Goal: Task Accomplishment & Management: Use online tool/utility

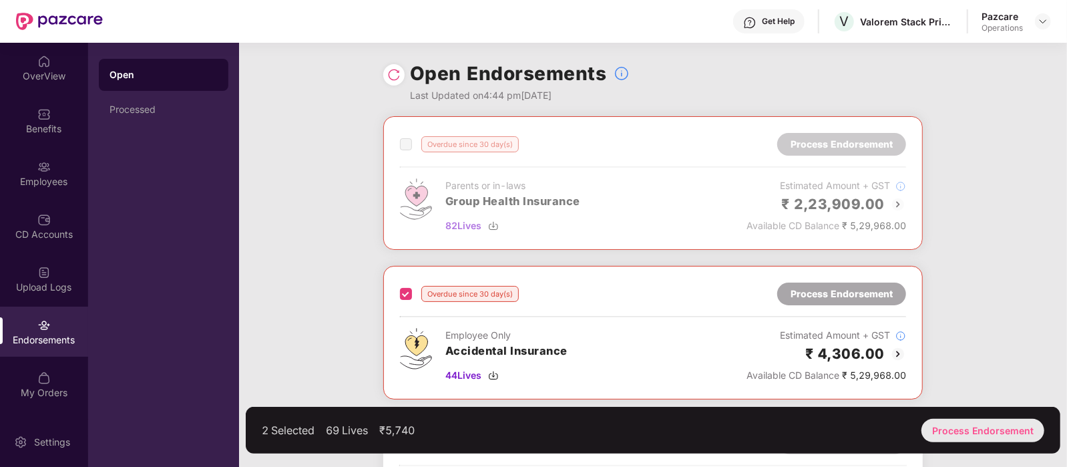
click at [975, 420] on div "Process Endorsement" at bounding box center [983, 430] width 123 height 23
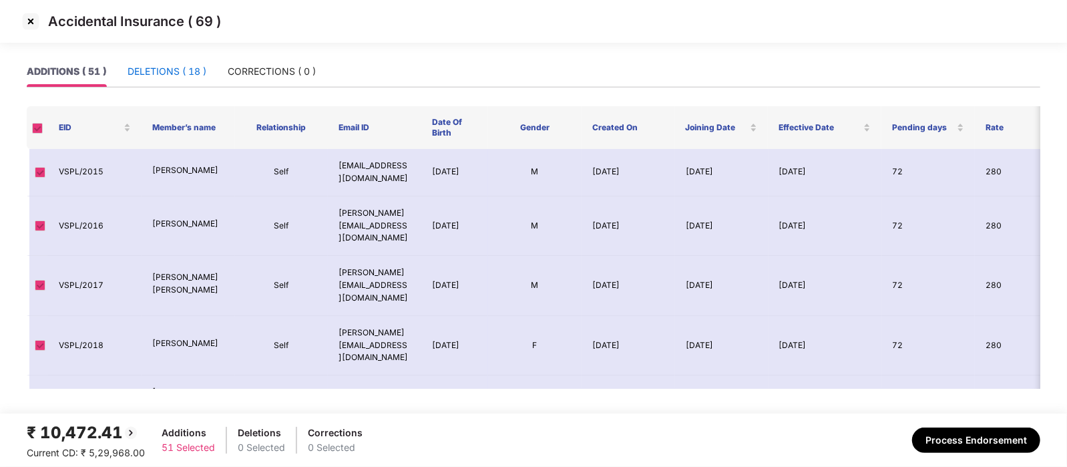
click at [190, 66] on div "DELETIONS ( 18 )" at bounding box center [167, 71] width 79 height 15
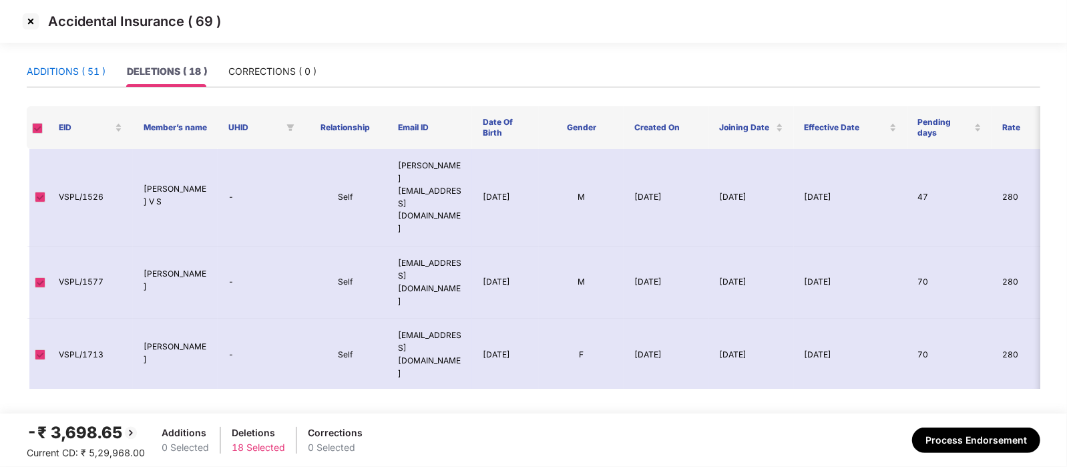
click at [94, 73] on div "ADDITIONS ( 51 )" at bounding box center [66, 71] width 79 height 15
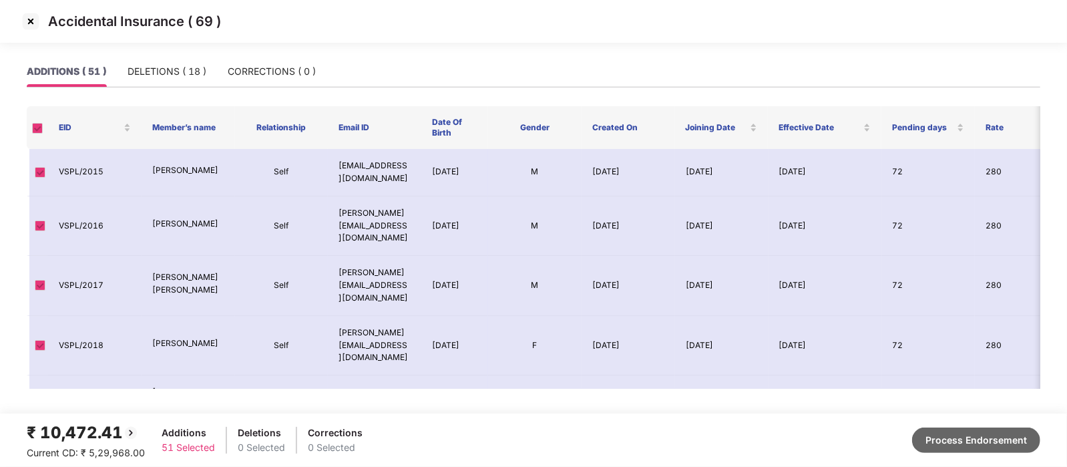
click at [945, 434] on button "Process Endorsement" at bounding box center [976, 440] width 128 height 25
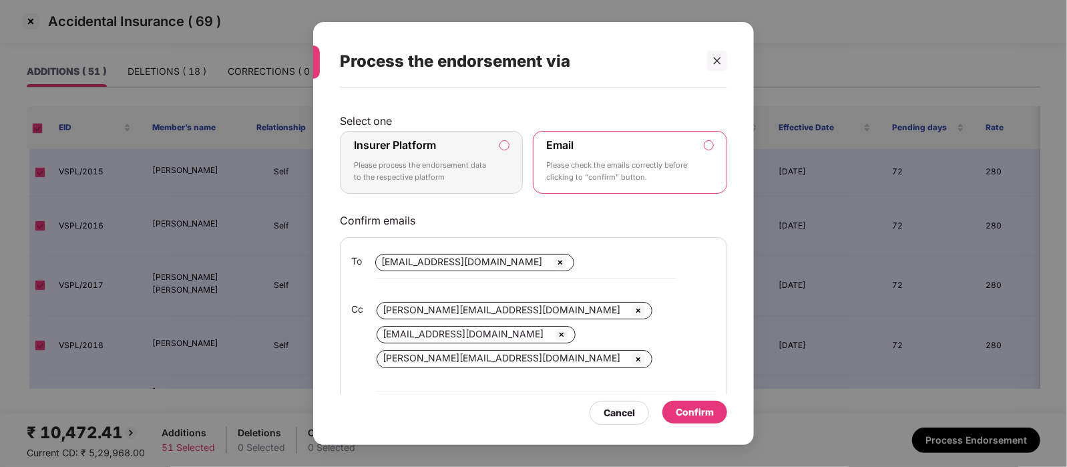
click at [490, 169] on p "Please process the endorsement data to the respective platform" at bounding box center [422, 171] width 136 height 23
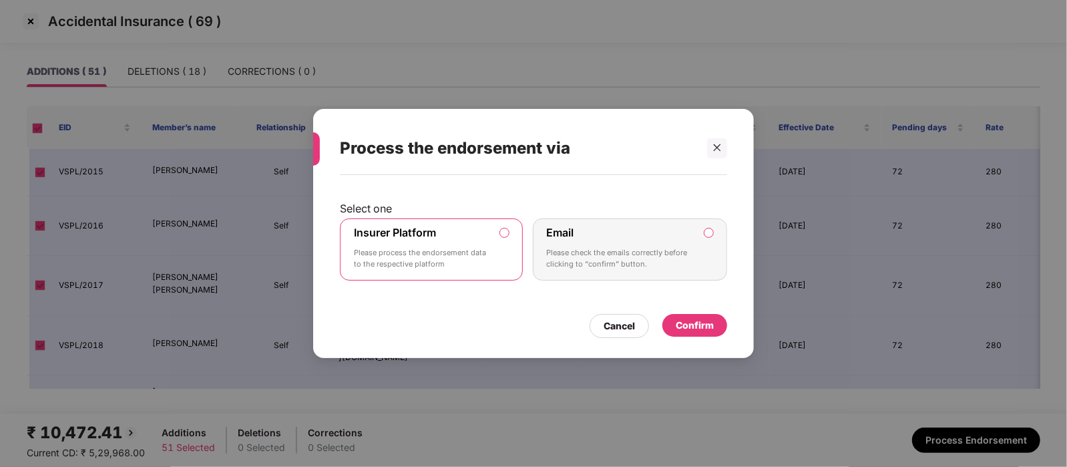
click at [695, 323] on div "Confirm" at bounding box center [695, 325] width 38 height 15
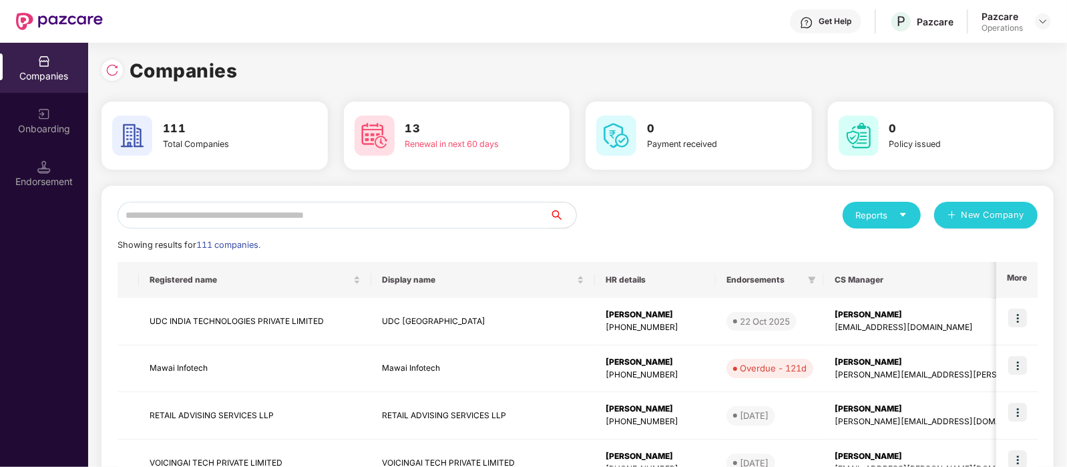
click at [218, 212] on input "text" at bounding box center [334, 215] width 432 height 27
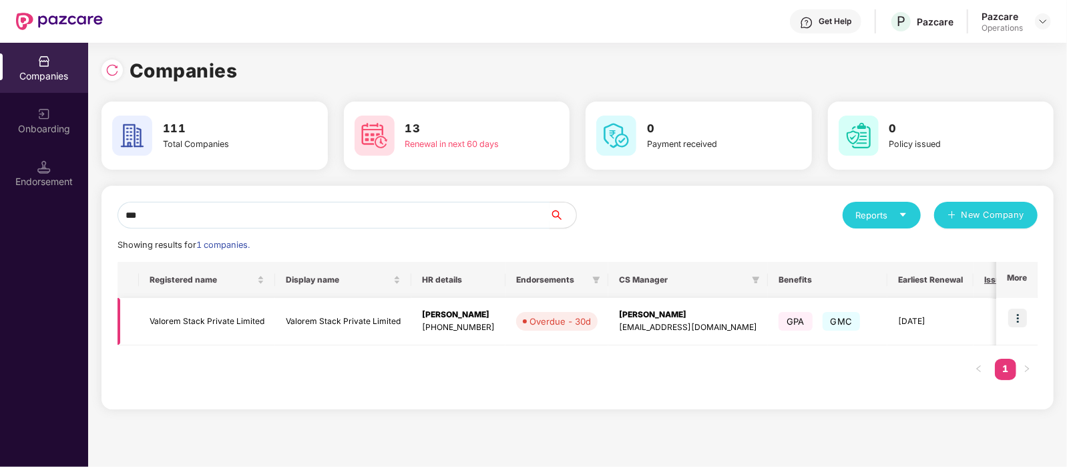
type input "***"
click at [1025, 324] on img at bounding box center [1018, 318] width 19 height 19
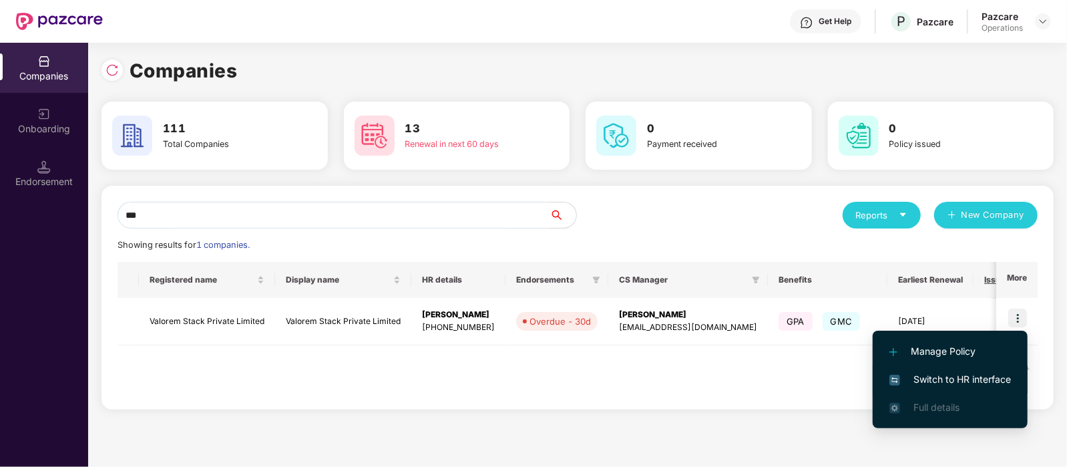
click at [987, 377] on span "Switch to HR interface" at bounding box center [951, 379] width 122 height 15
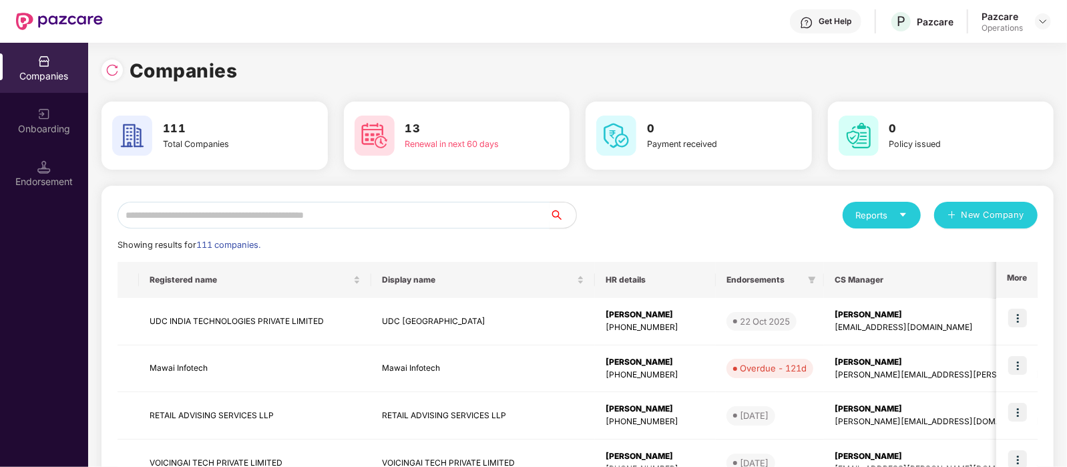
click at [197, 214] on input "text" at bounding box center [334, 215] width 432 height 27
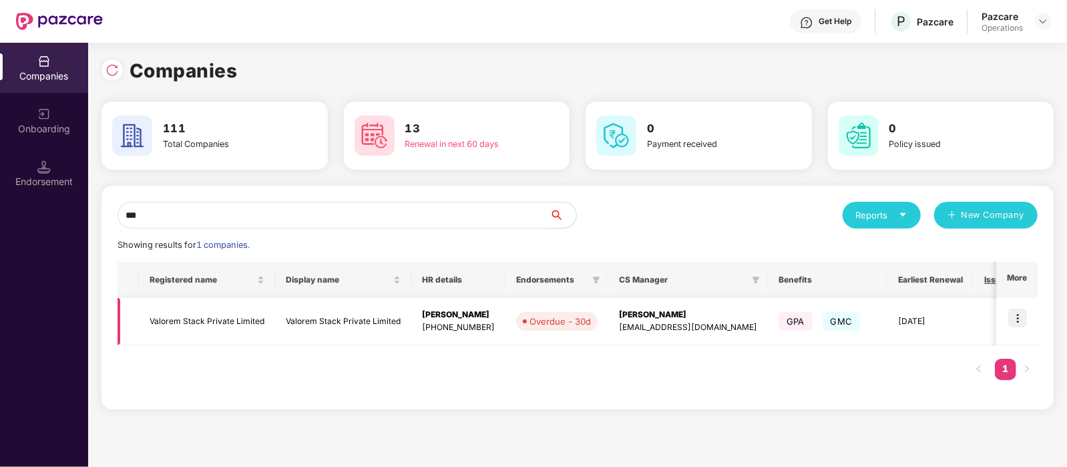
type input "***"
click at [1015, 319] on img at bounding box center [1018, 318] width 19 height 19
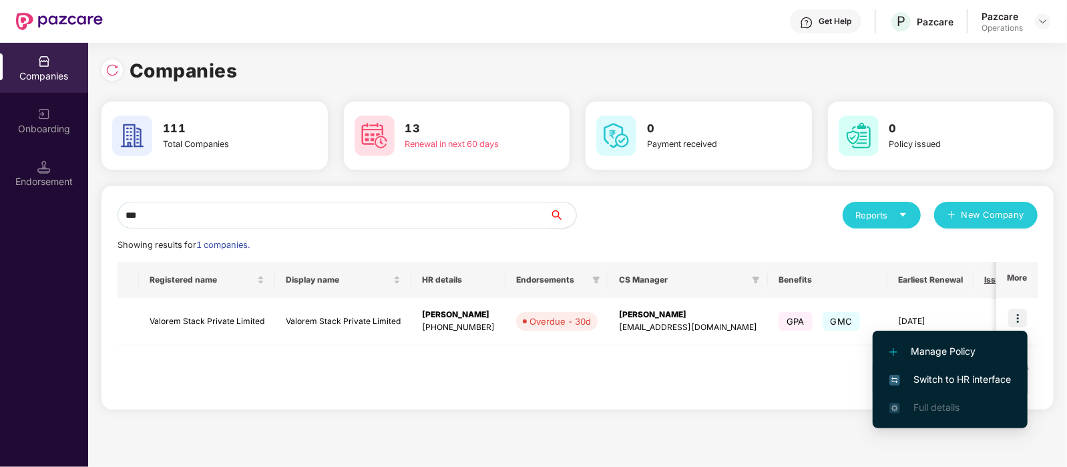
click at [993, 377] on span "Switch to HR interface" at bounding box center [951, 379] width 122 height 15
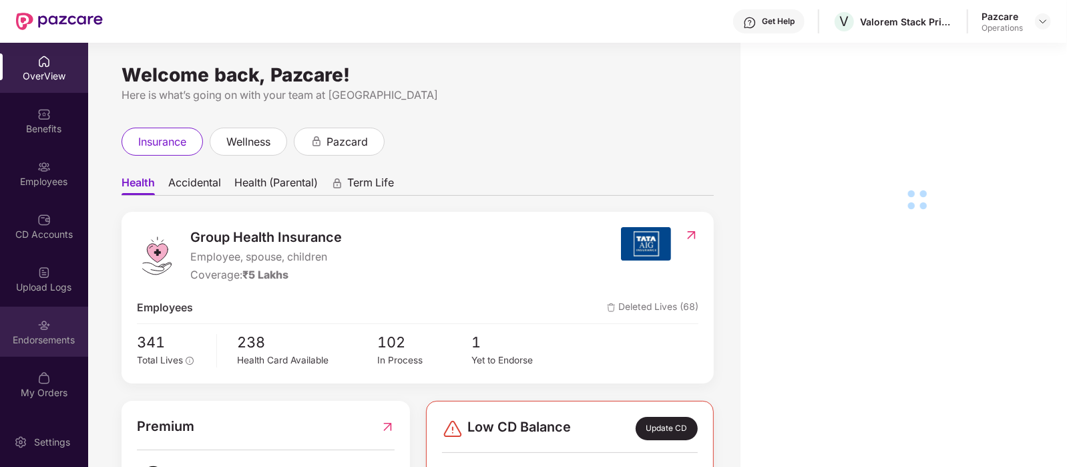
click at [59, 325] on div "Endorsements" at bounding box center [44, 332] width 88 height 50
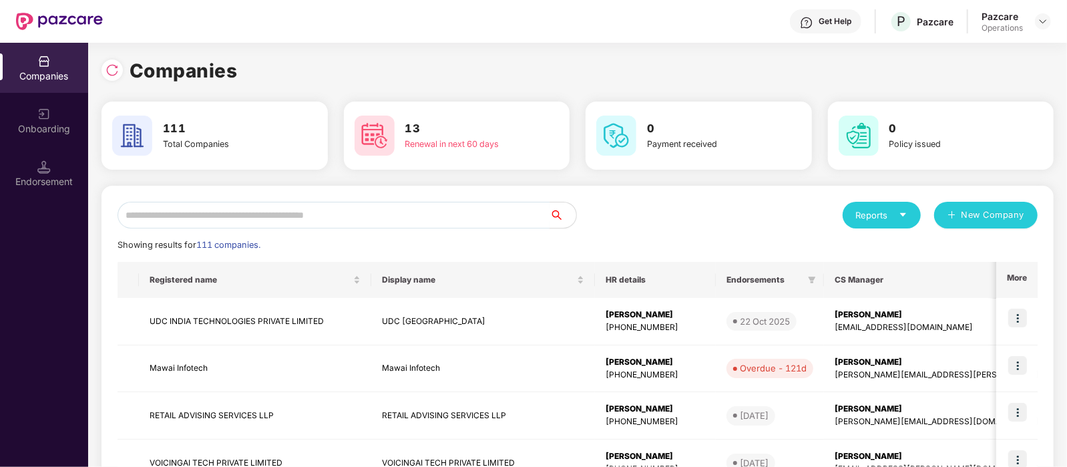
click at [257, 218] on input "text" at bounding box center [334, 215] width 432 height 27
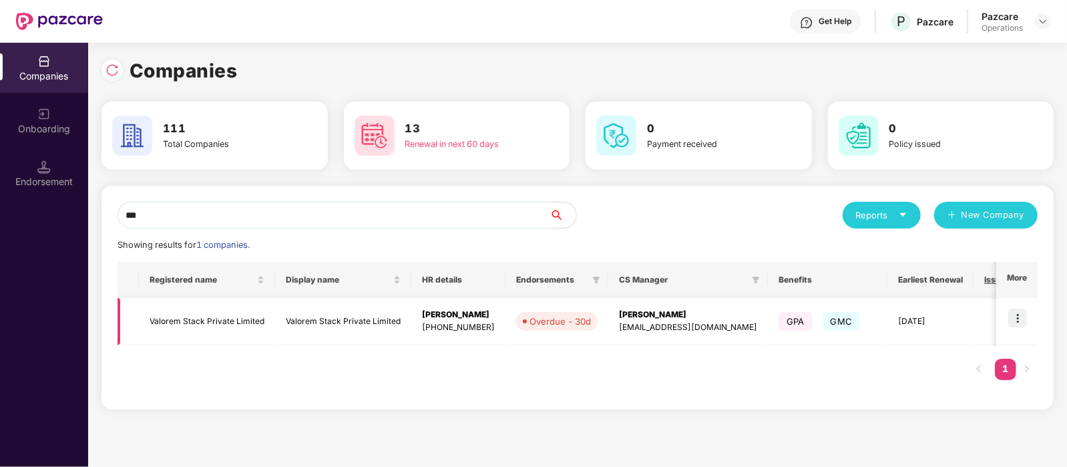
type input "***"
click at [232, 311] on td "Valorem Stack Private Limited" at bounding box center [207, 321] width 136 height 47
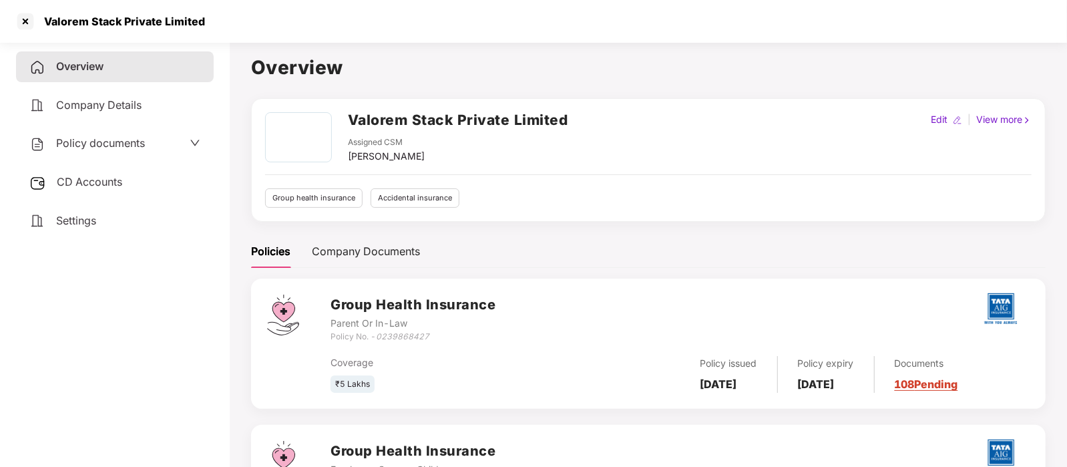
click at [117, 180] on span "CD Accounts" at bounding box center [89, 181] width 65 height 13
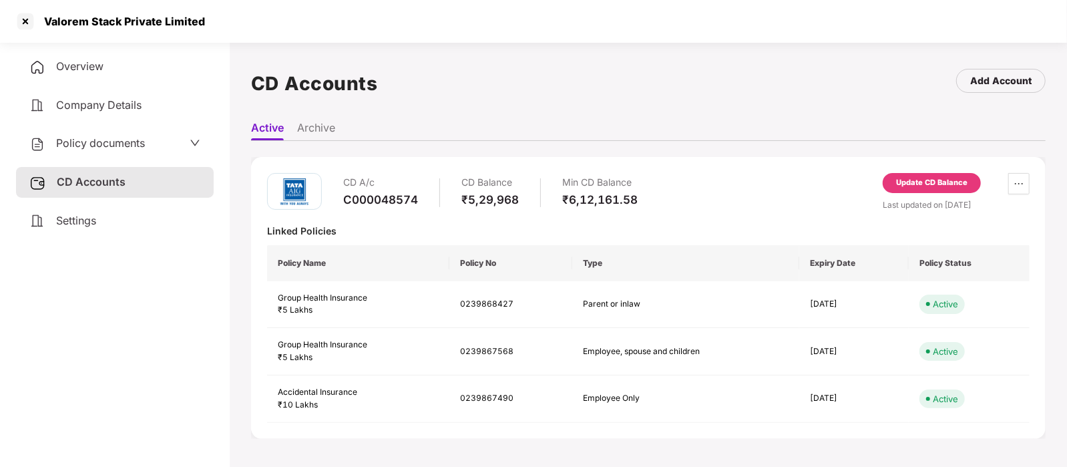
click at [969, 191] on div "Update CD Balance" at bounding box center [932, 183] width 98 height 20
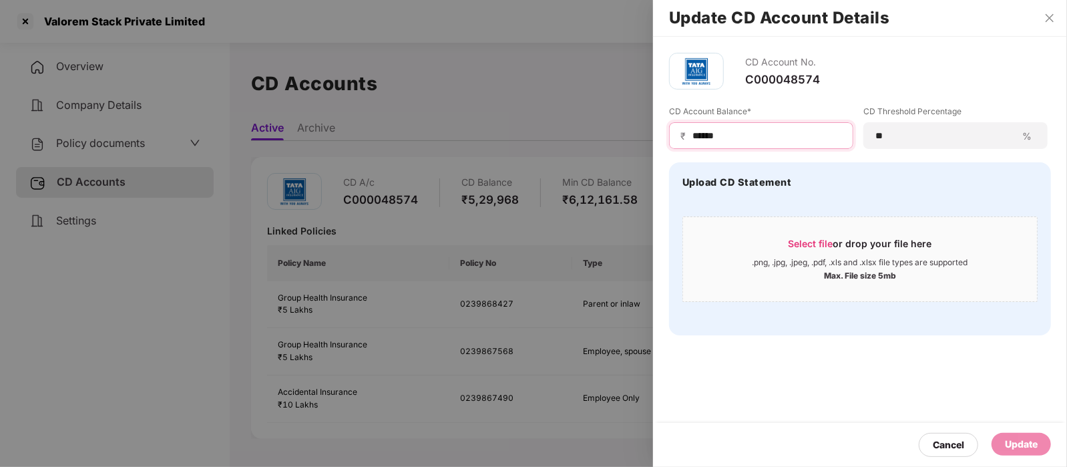
click at [764, 138] on input "******" at bounding box center [766, 136] width 151 height 14
type input "*"
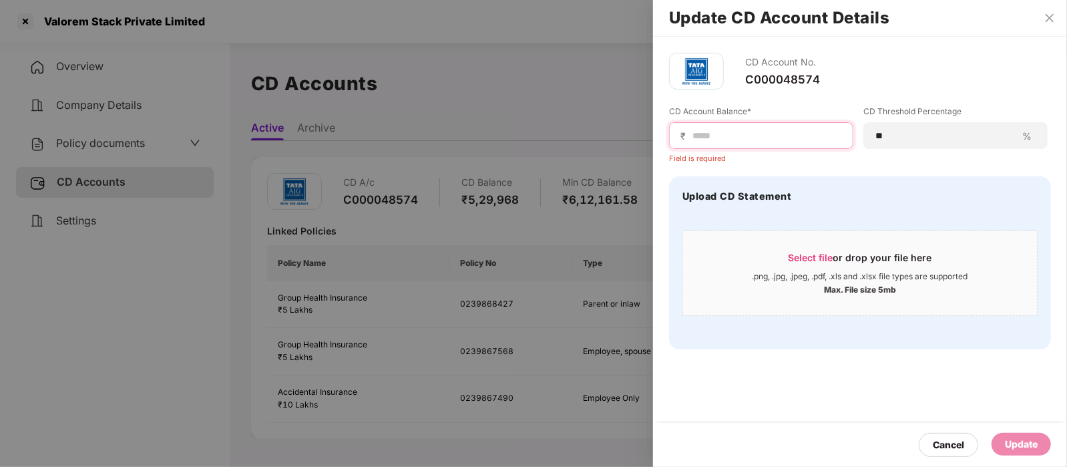
paste input "******"
click at [698, 136] on input "******" at bounding box center [766, 136] width 151 height 14
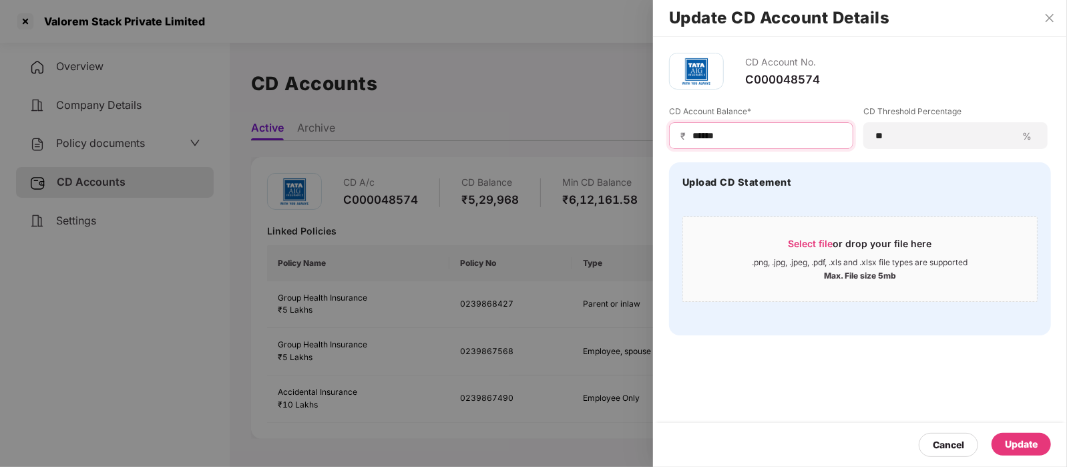
type input "******"
click at [1025, 440] on div "Update" at bounding box center [1021, 444] width 33 height 15
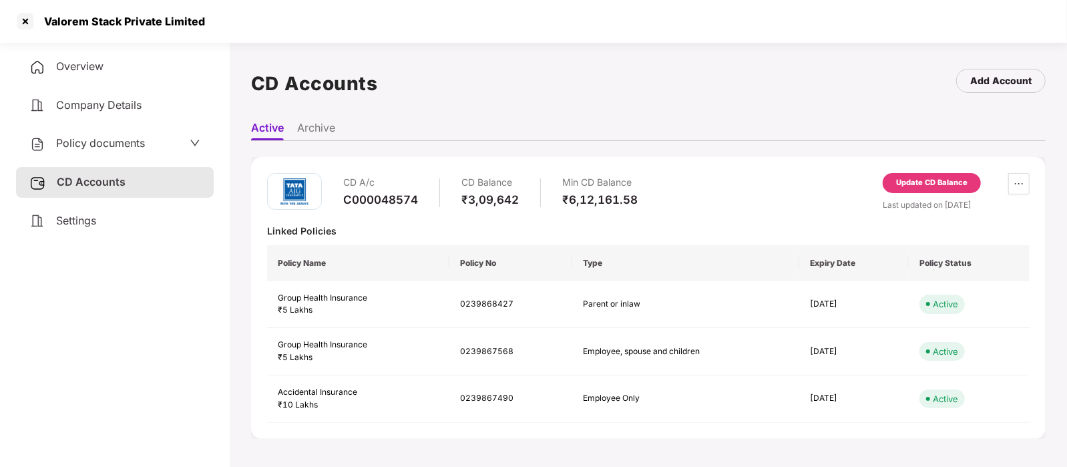
click at [37, 19] on div "Valorem Stack Private Limited" at bounding box center [120, 21] width 169 height 13
click at [31, 23] on div at bounding box center [25, 21] width 21 height 21
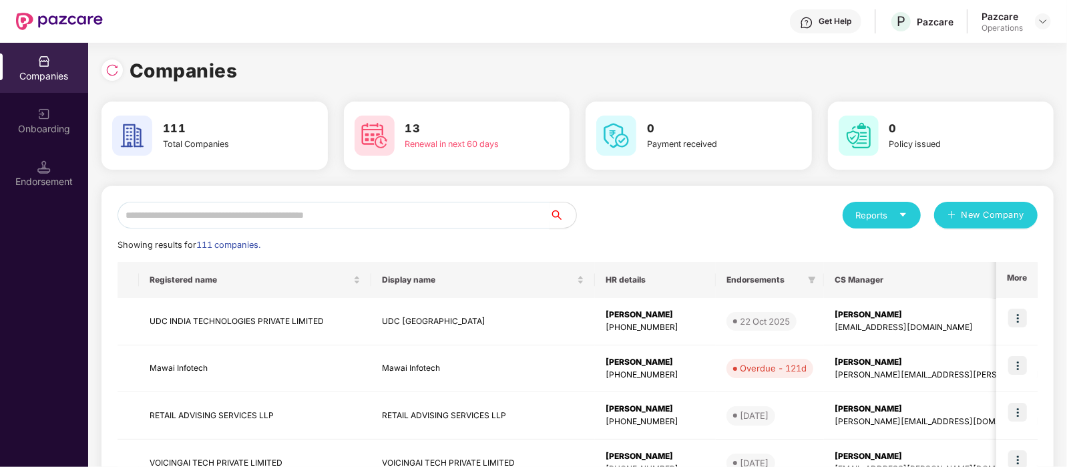
click at [229, 227] on input "text" at bounding box center [334, 215] width 432 height 27
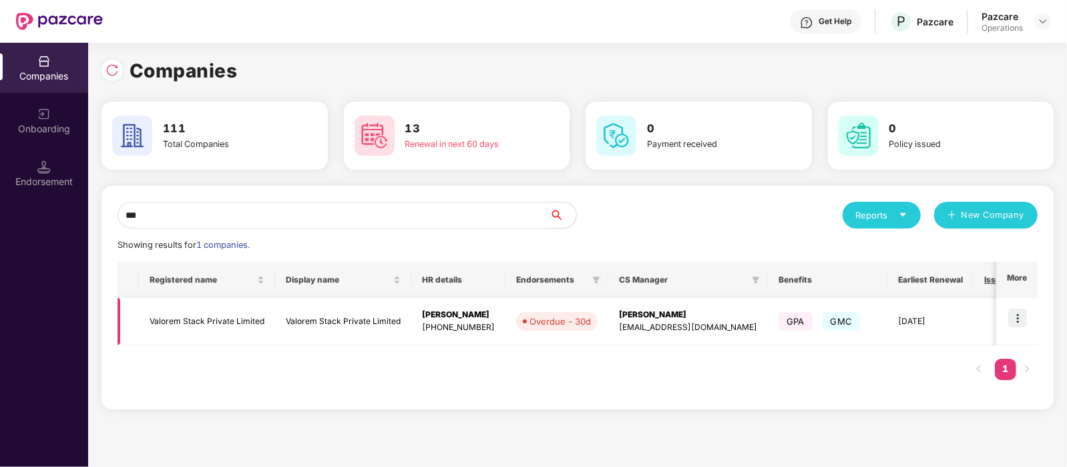
type input "***"
click at [1020, 309] on img at bounding box center [1018, 318] width 19 height 19
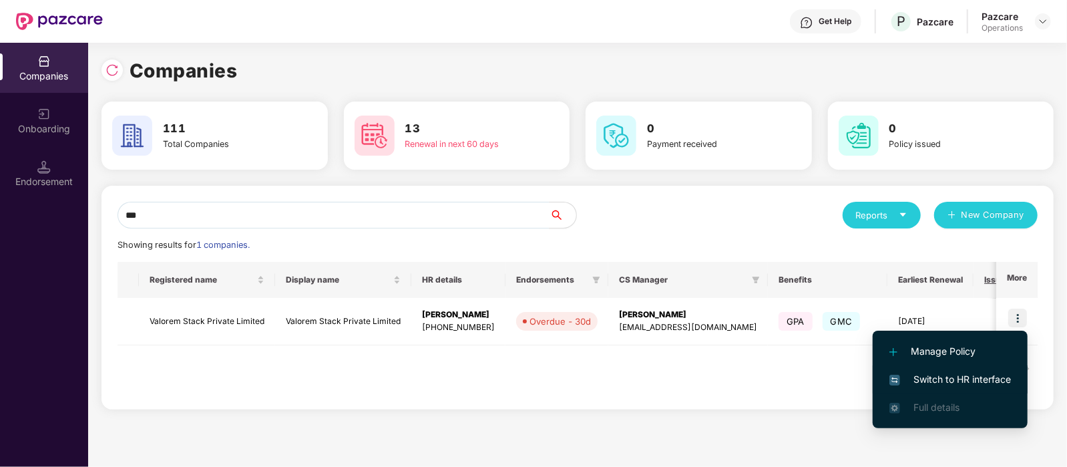
click at [979, 373] on span "Switch to HR interface" at bounding box center [951, 379] width 122 height 15
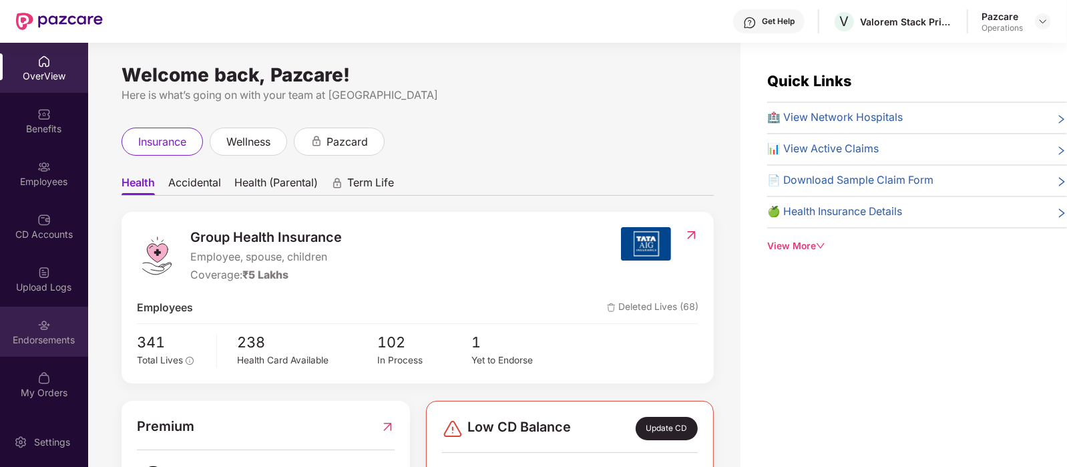
click at [49, 335] on div "Endorsements" at bounding box center [44, 339] width 88 height 13
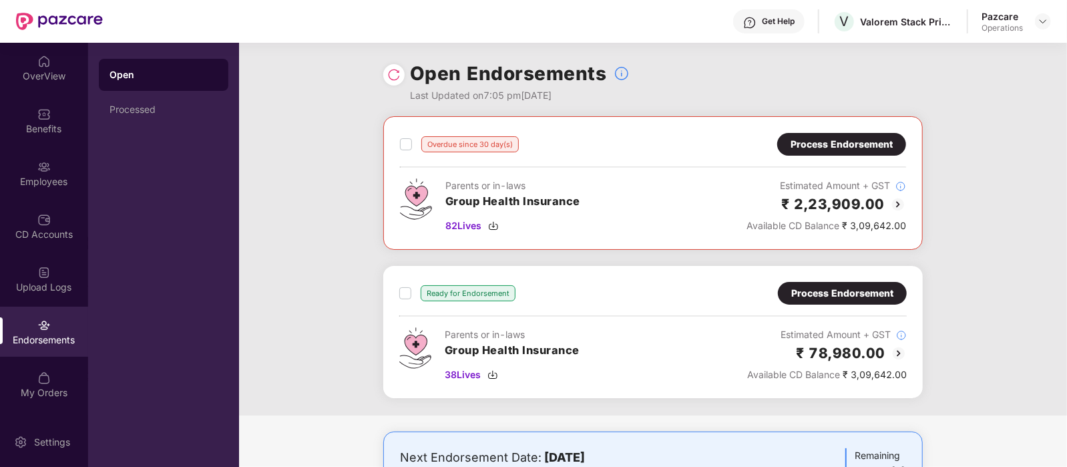
click at [858, 283] on div "Process Endorsement" at bounding box center [842, 293] width 129 height 23
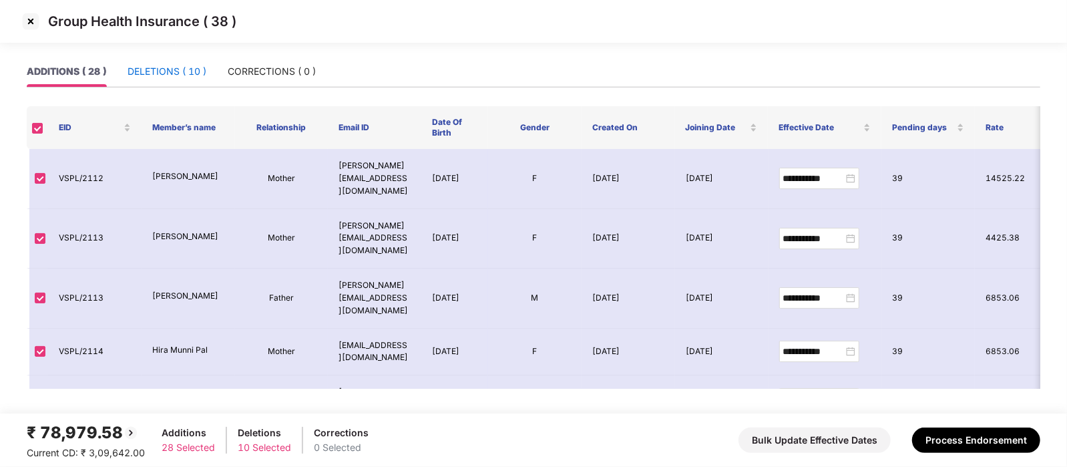
click at [177, 67] on div "DELETIONS ( 10 )" at bounding box center [167, 71] width 79 height 15
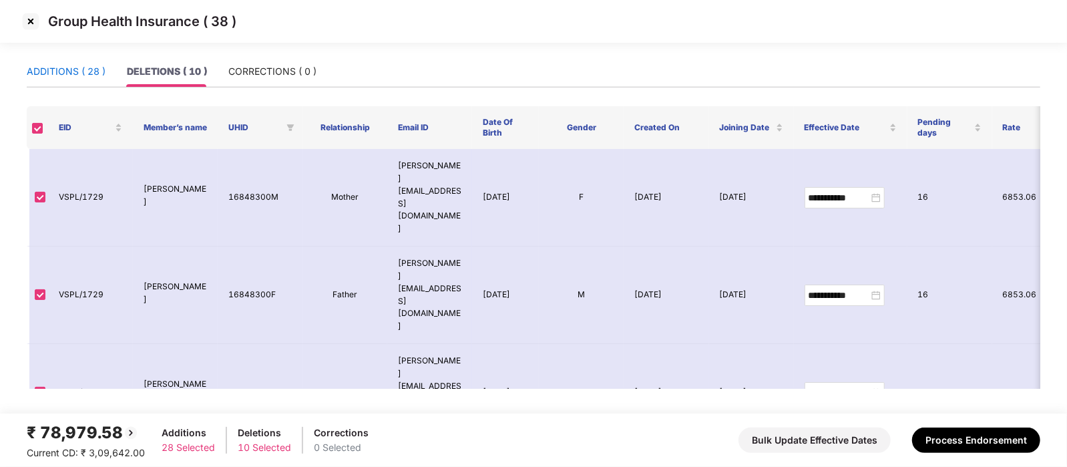
click at [90, 65] on div "ADDITIONS ( 28 )" at bounding box center [66, 71] width 79 height 15
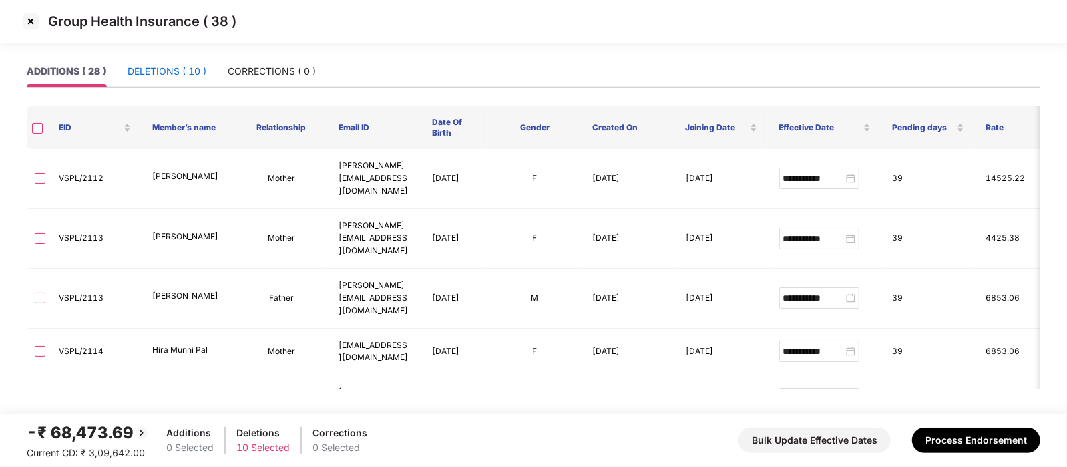
click at [150, 78] on div "DELETIONS ( 10 )" at bounding box center [167, 71] width 79 height 15
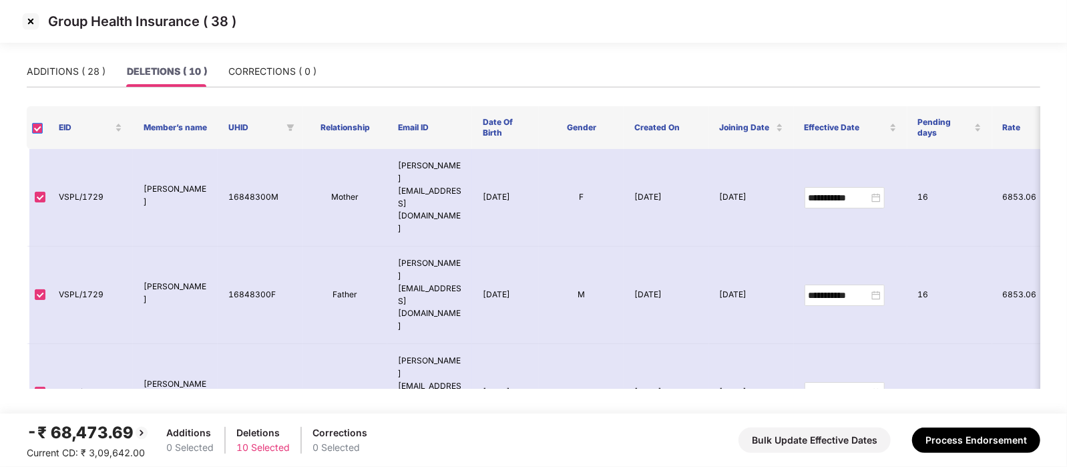
click at [34, 134] on label at bounding box center [37, 127] width 11 height 13
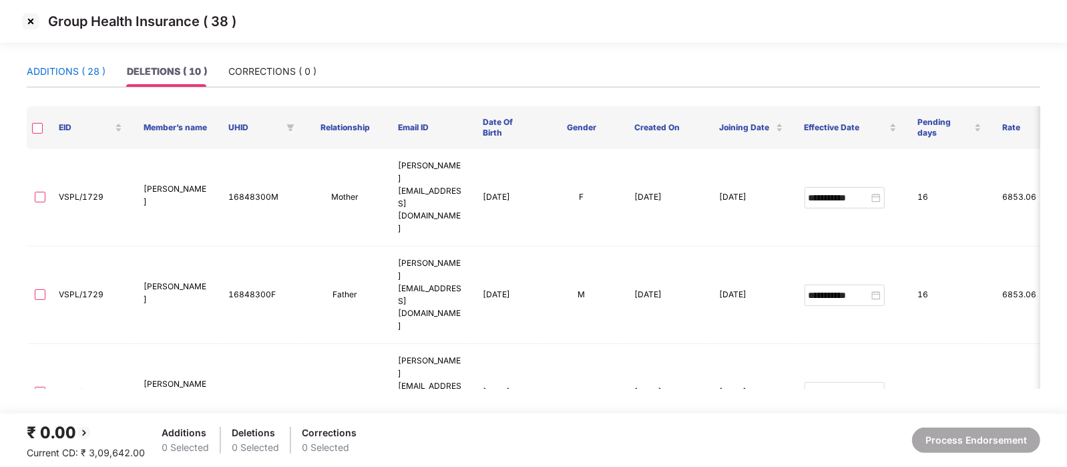
click at [43, 78] on div "ADDITIONS ( 28 )" at bounding box center [66, 71] width 79 height 15
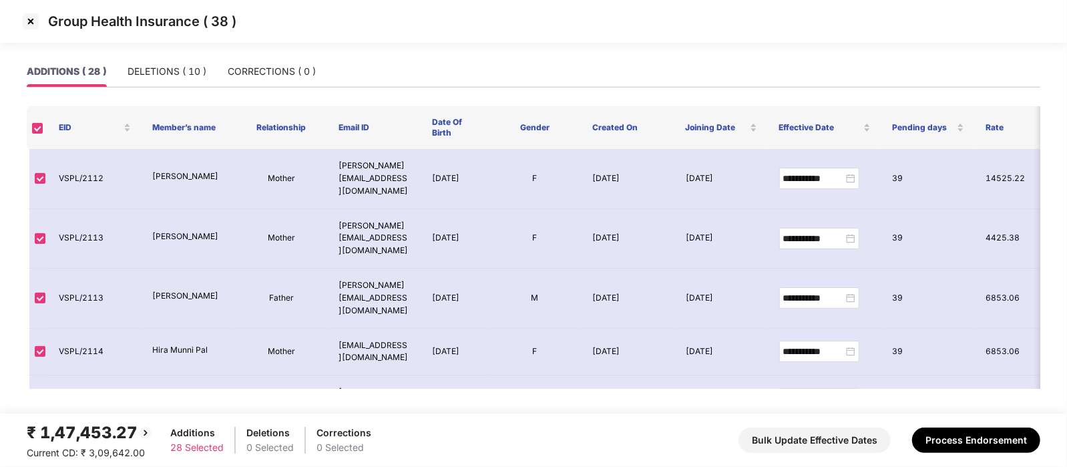
click at [39, 21] on img at bounding box center [30, 21] width 21 height 21
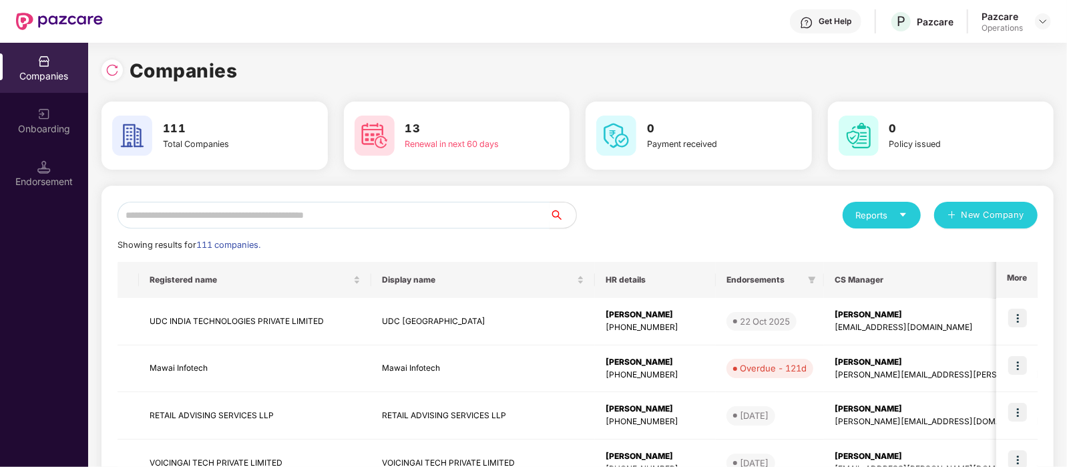
click at [250, 213] on input "text" at bounding box center [334, 215] width 432 height 27
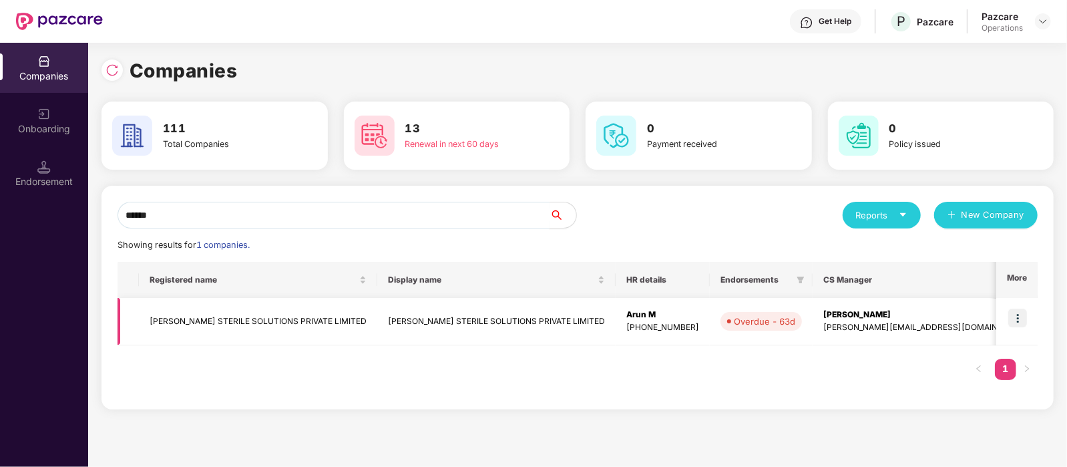
type input "******"
click at [1019, 321] on img at bounding box center [1018, 318] width 19 height 19
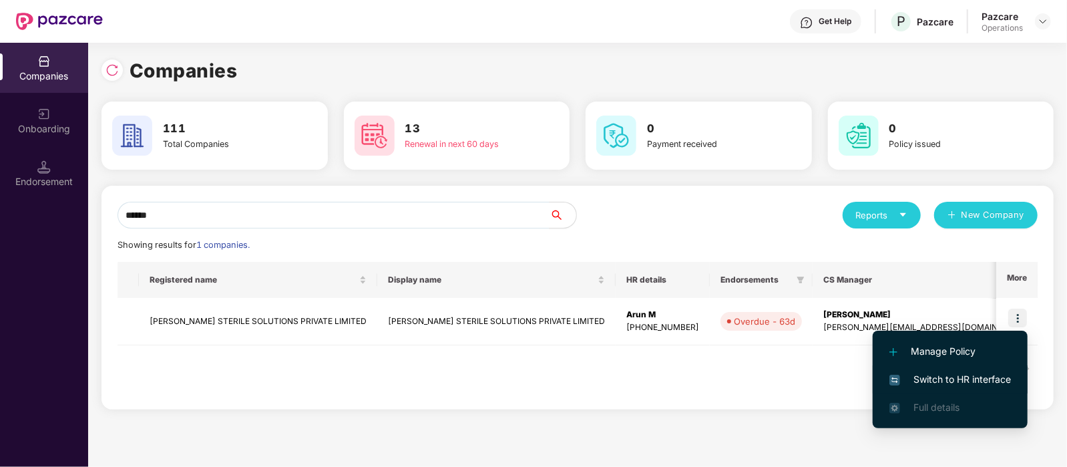
click at [941, 382] on span "Switch to HR interface" at bounding box center [951, 379] width 122 height 15
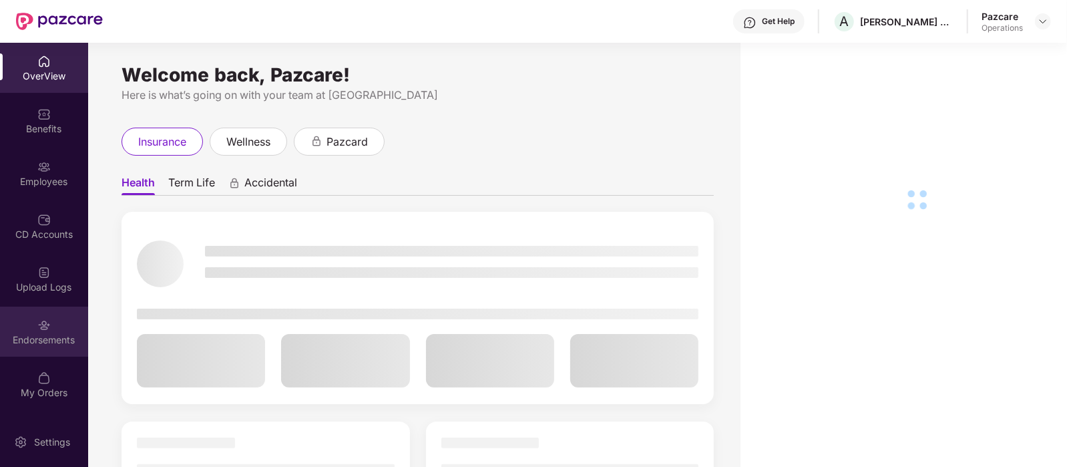
click at [43, 321] on img at bounding box center [43, 325] width 13 height 13
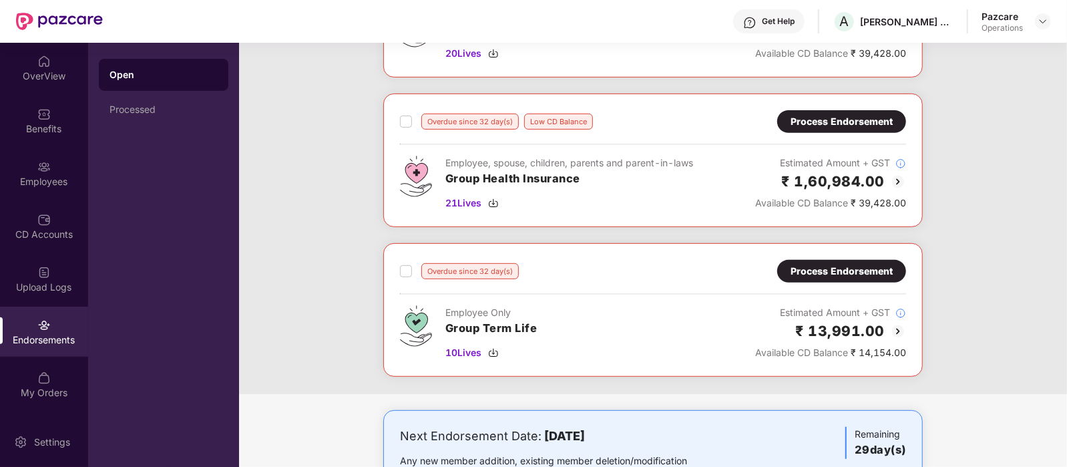
scroll to position [323, 0]
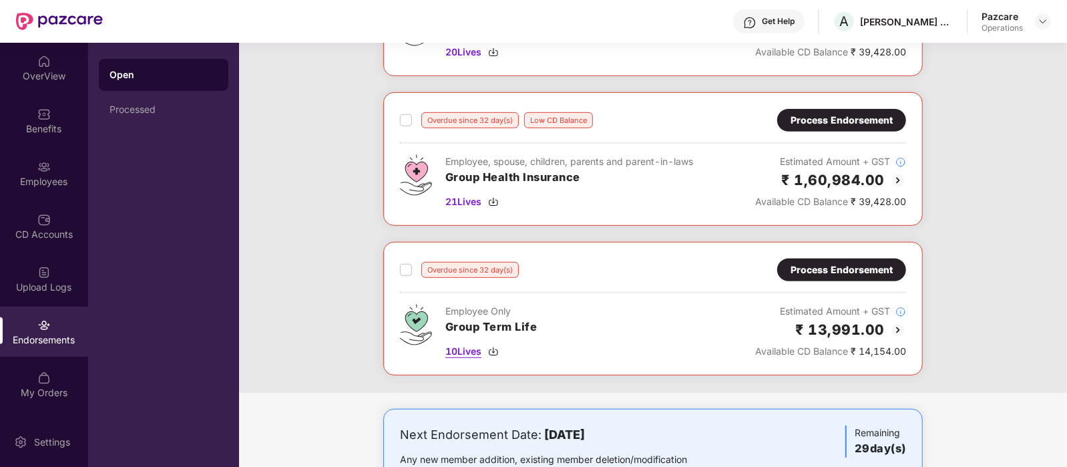
click at [471, 345] on span "10 Lives" at bounding box center [464, 351] width 36 height 15
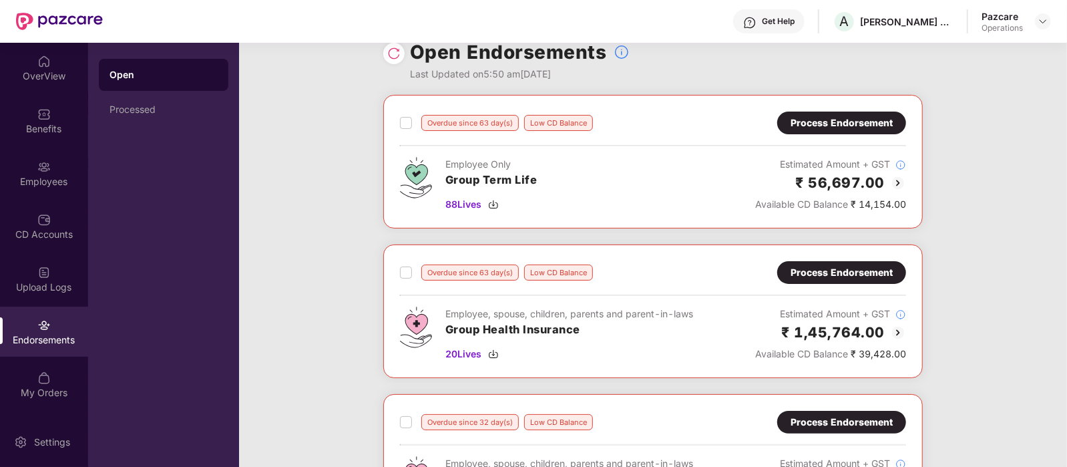
scroll to position [0, 0]
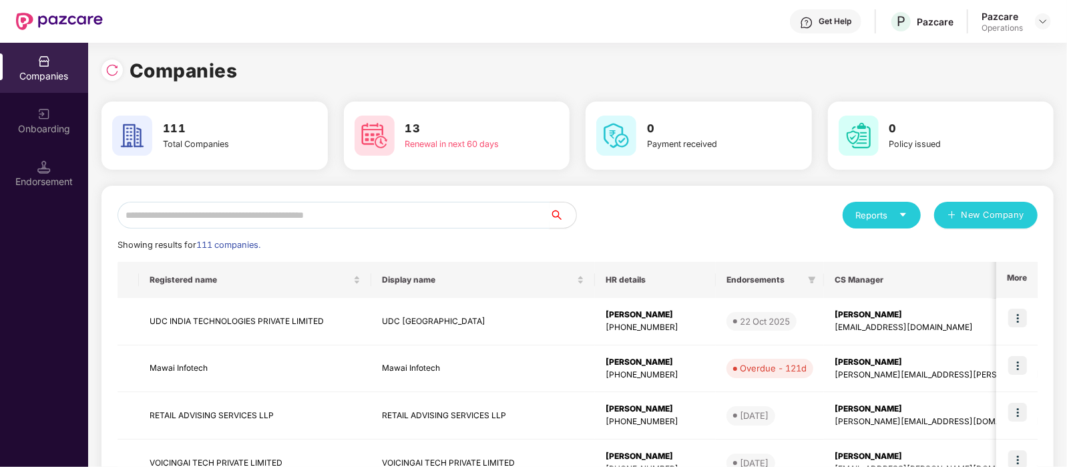
click at [187, 206] on input "text" at bounding box center [334, 215] width 432 height 27
paste input "**********"
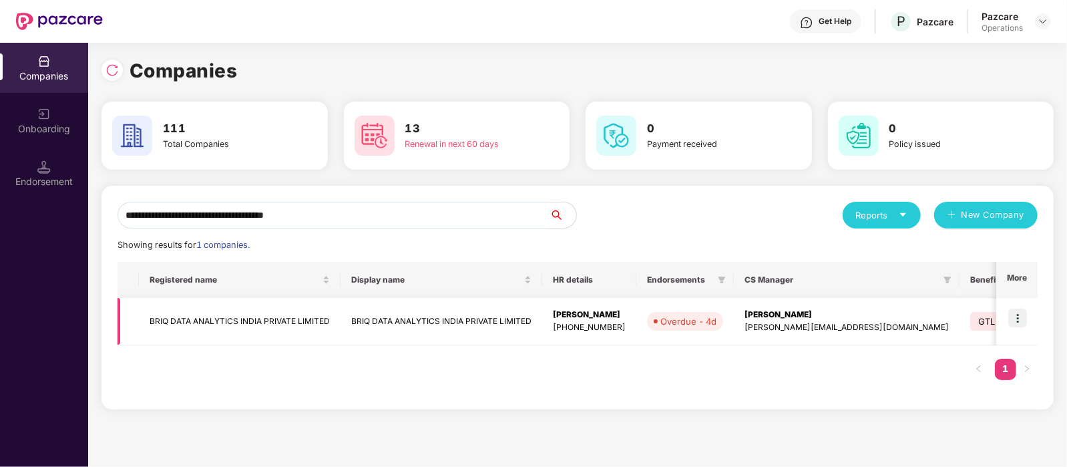
type input "**********"
click at [1014, 318] on img at bounding box center [1018, 318] width 19 height 19
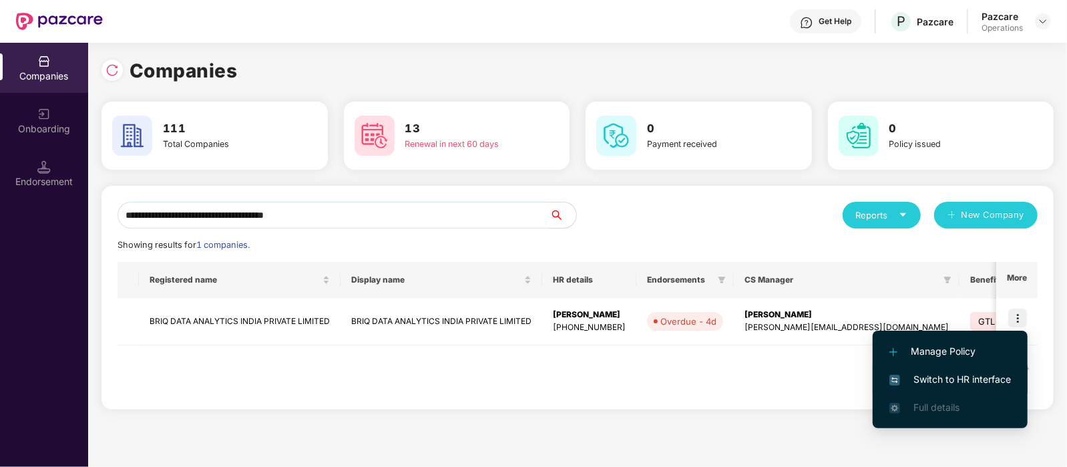
click at [963, 375] on span "Switch to HR interface" at bounding box center [951, 379] width 122 height 15
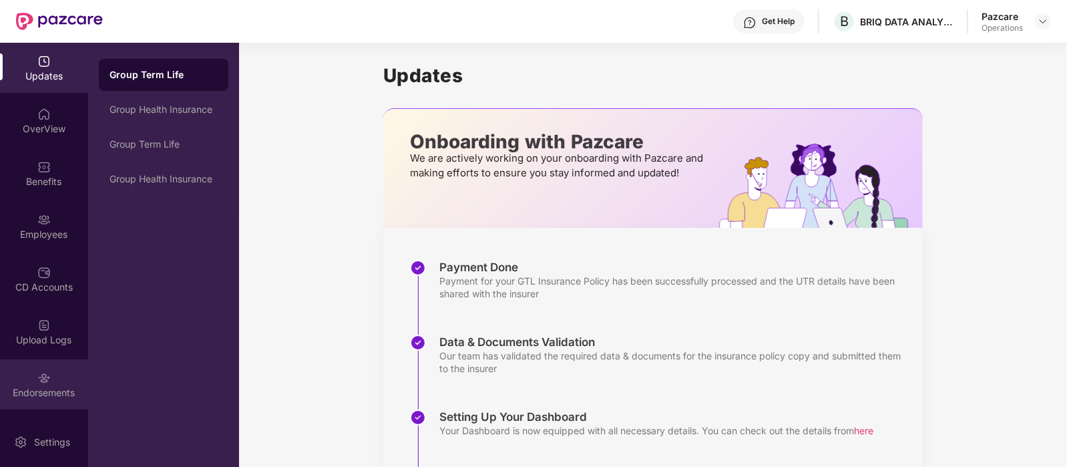
click at [31, 370] on div "Endorsements" at bounding box center [44, 384] width 88 height 50
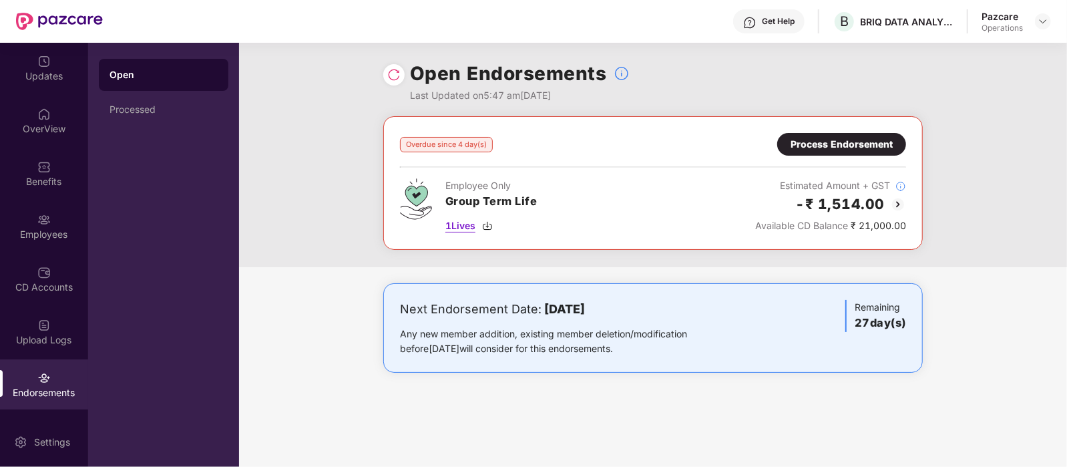
click at [451, 220] on span "1 Lives" at bounding box center [461, 225] width 30 height 15
click at [471, 222] on span "1 Lives" at bounding box center [461, 225] width 30 height 15
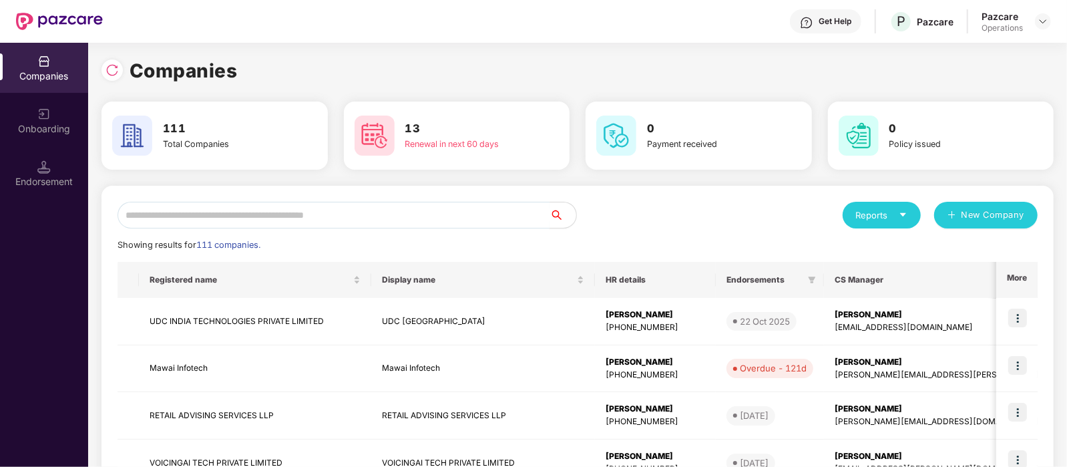
click at [287, 212] on input "text" at bounding box center [334, 215] width 432 height 27
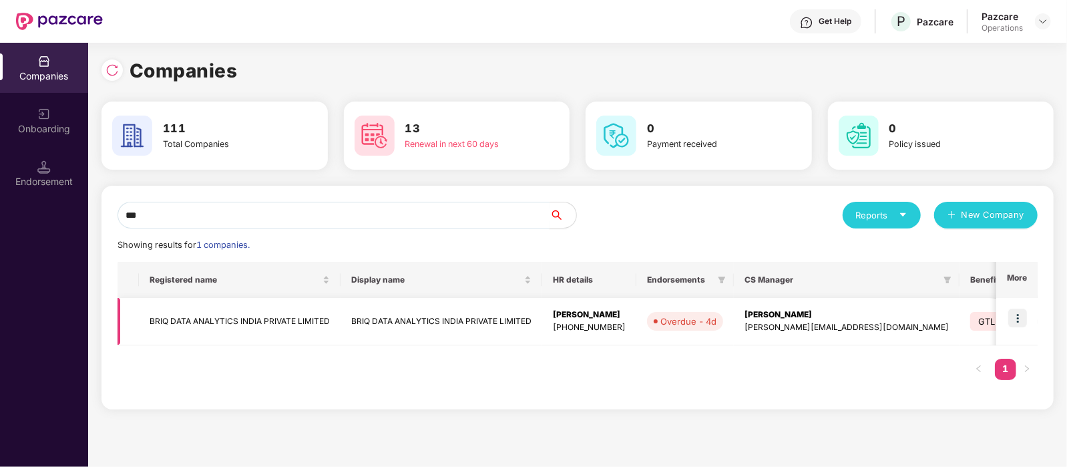
type input "***"
click at [1023, 318] on img at bounding box center [1018, 318] width 19 height 19
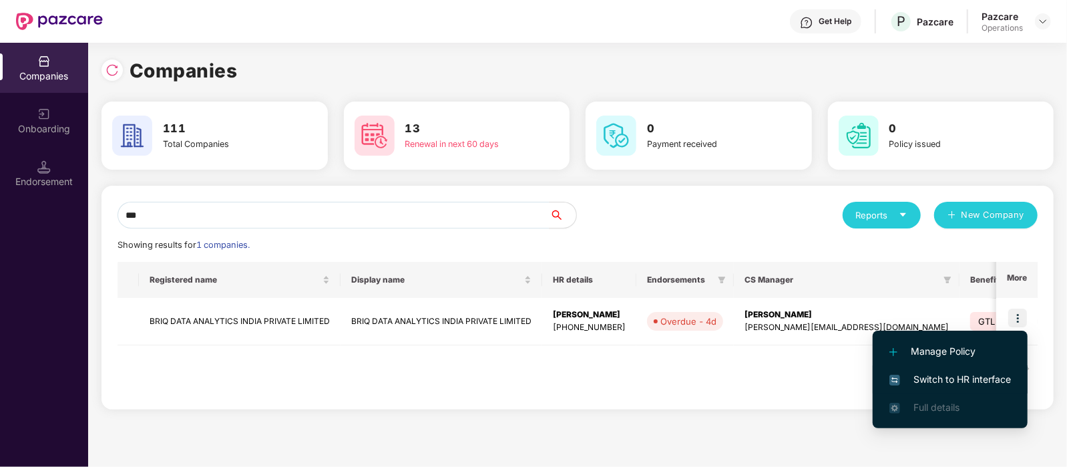
click at [953, 375] on span "Switch to HR interface" at bounding box center [951, 379] width 122 height 15
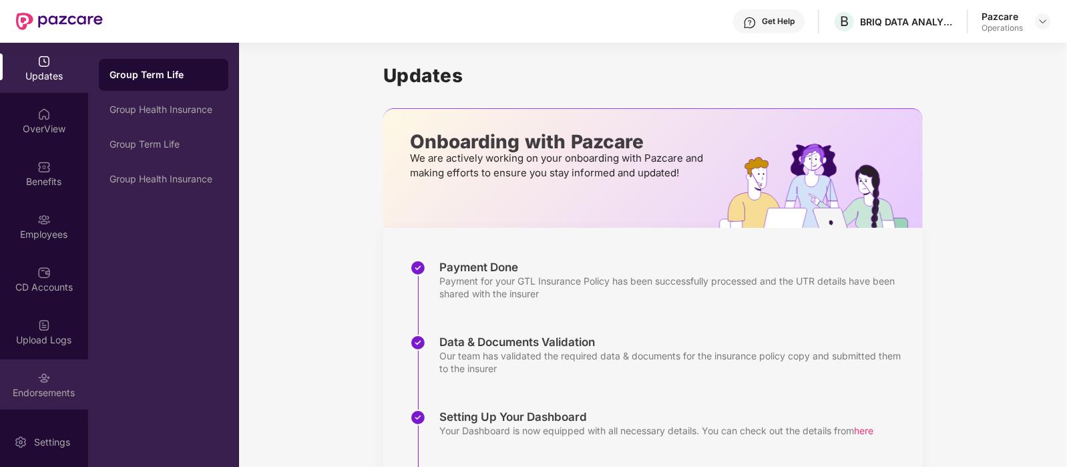
click at [47, 375] on img at bounding box center [43, 377] width 13 height 13
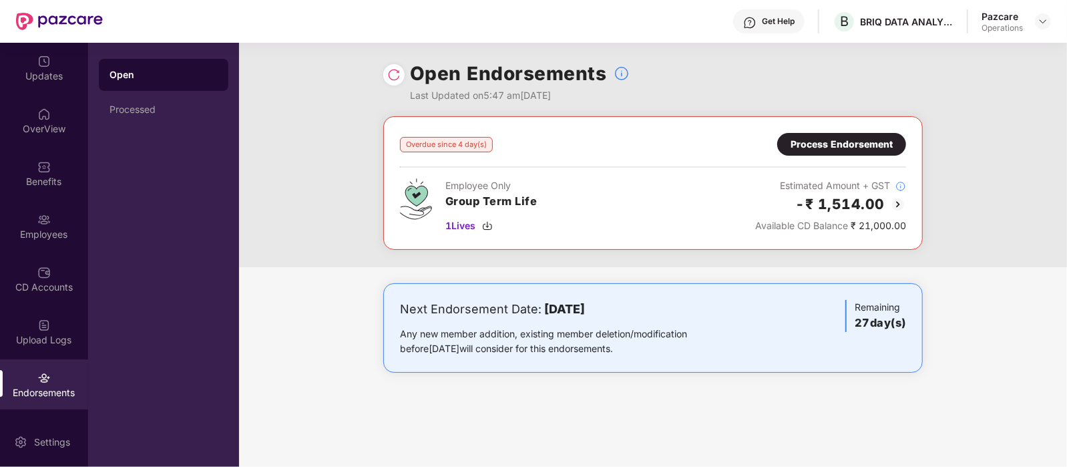
click at [814, 137] on div "Process Endorsement" at bounding box center [842, 144] width 102 height 15
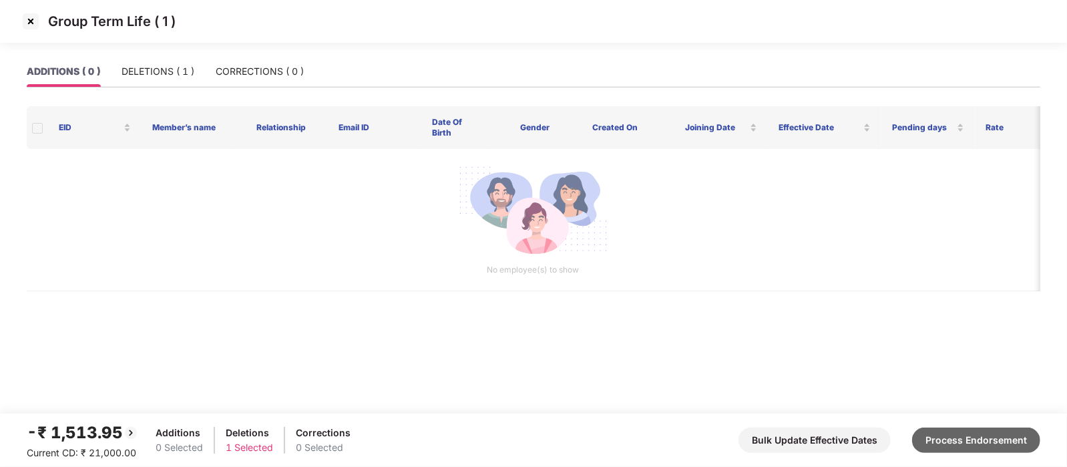
click at [953, 430] on button "Process Endorsement" at bounding box center [976, 440] width 128 height 25
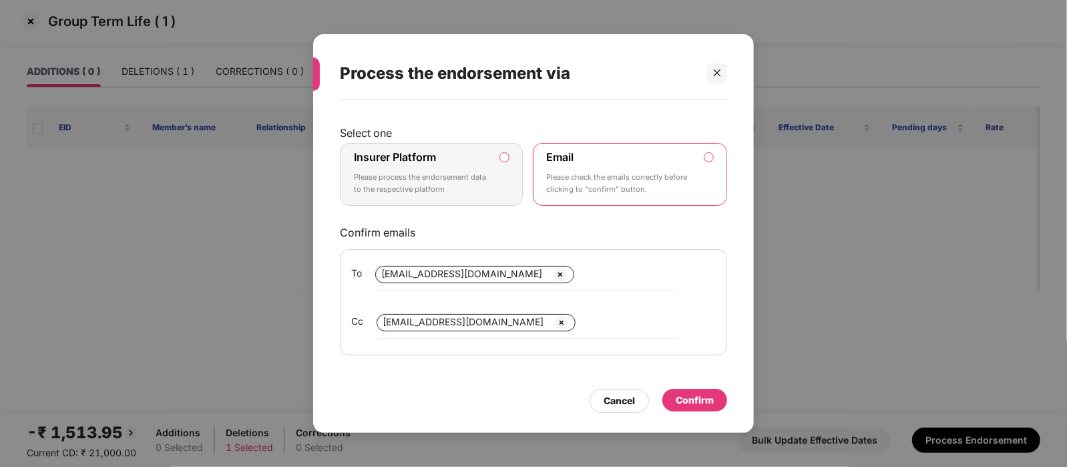
click at [498, 191] on label "Insurer Platform Please process the endorsement data to the respective platform" at bounding box center [431, 174] width 183 height 63
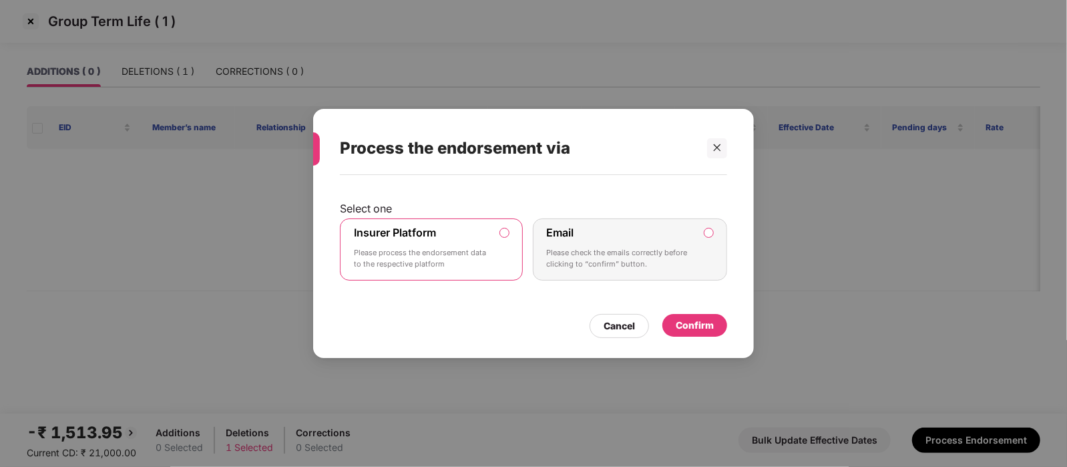
click at [682, 329] on div "Confirm" at bounding box center [695, 325] width 38 height 15
